Goal: Information Seeking & Learning: Check status

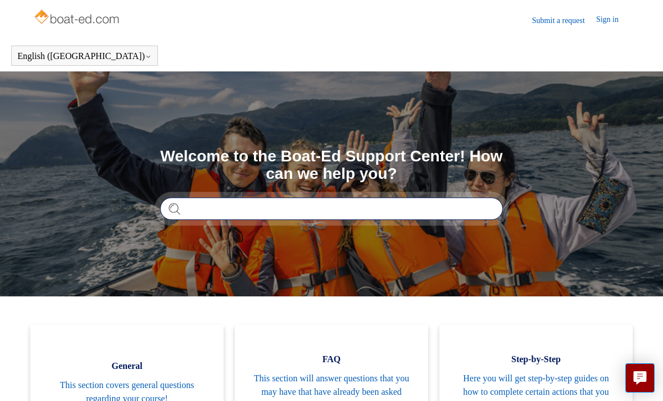
click at [240, 209] on input "Search" at bounding box center [331, 208] width 343 height 22
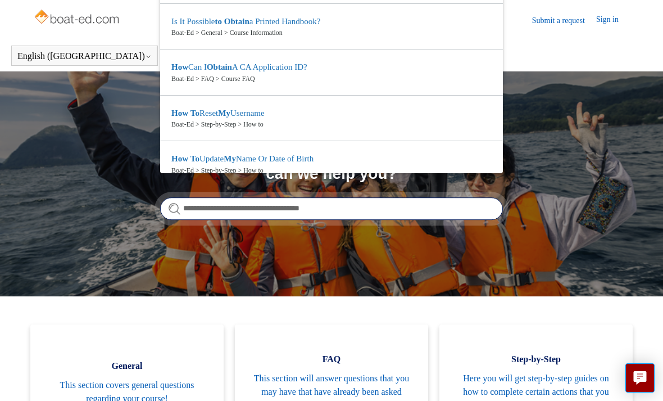
type input "**********"
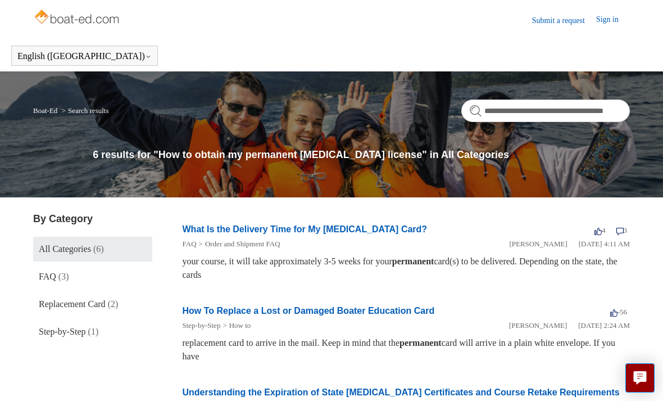
click at [222, 234] on link "What Is the Delivery Time for My [MEDICAL_DATA] Card?" at bounding box center [305, 229] width 245 height 10
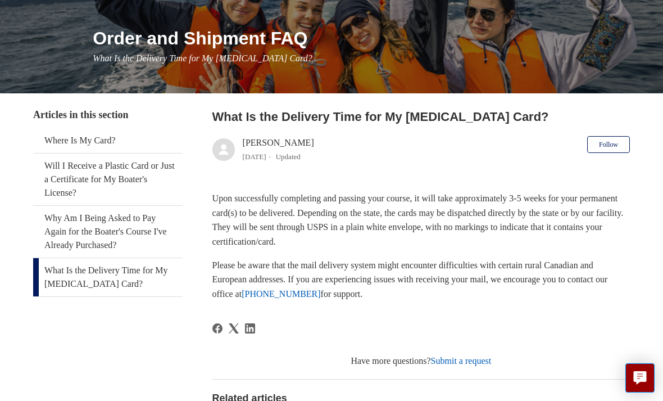
scroll to position [126, 0]
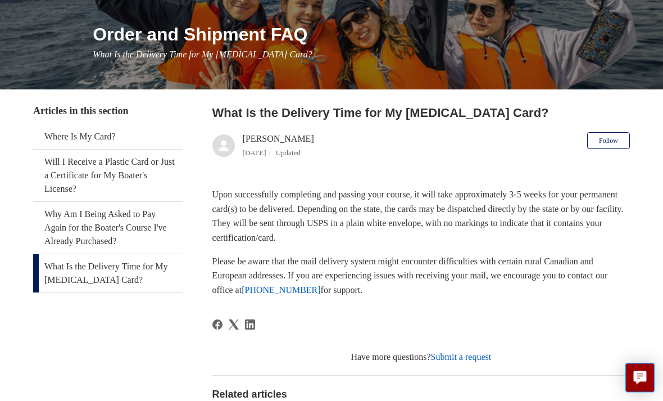
click at [87, 137] on link "Where Is My Card?" at bounding box center [107, 137] width 149 height 25
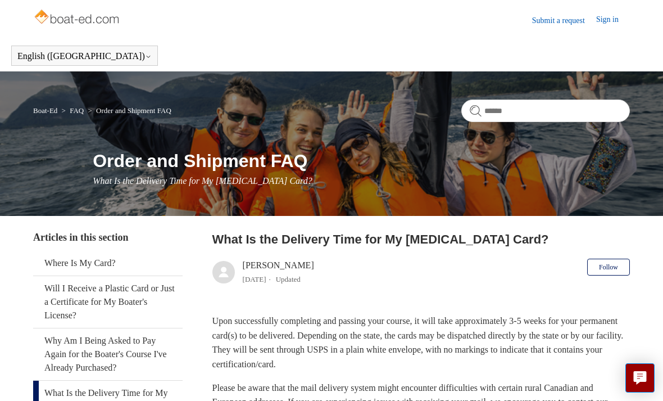
scroll to position [162, 0]
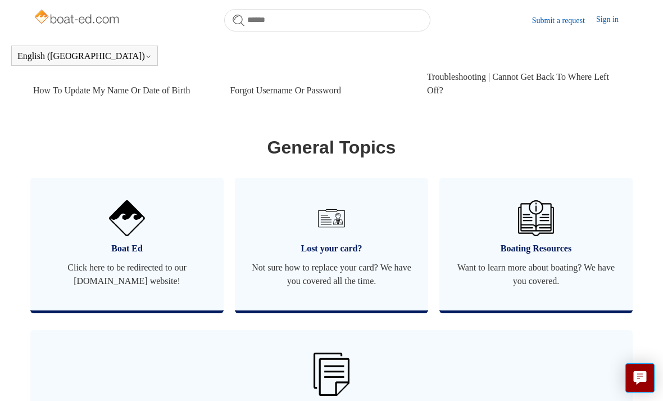
scroll to position [450, 0]
